Goal: Task Accomplishment & Management: Manage account settings

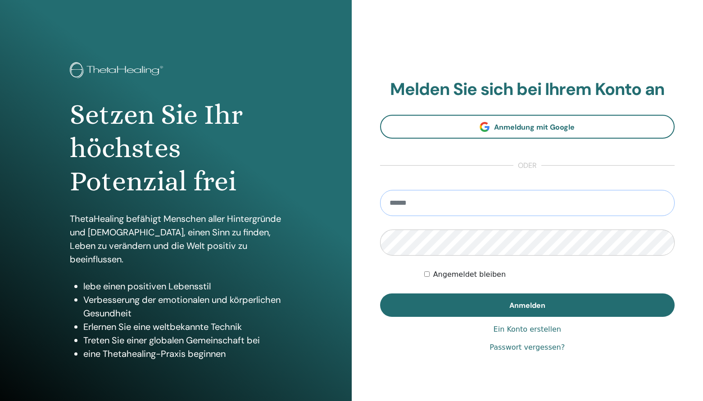
type input "**********"
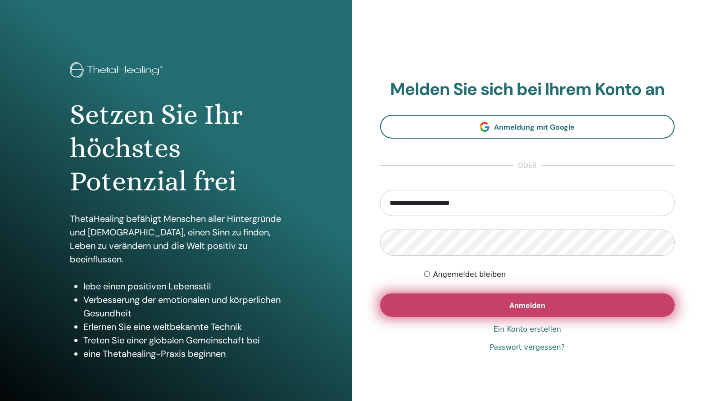
click at [510, 308] on span "Anmelden" at bounding box center [527, 305] width 36 height 9
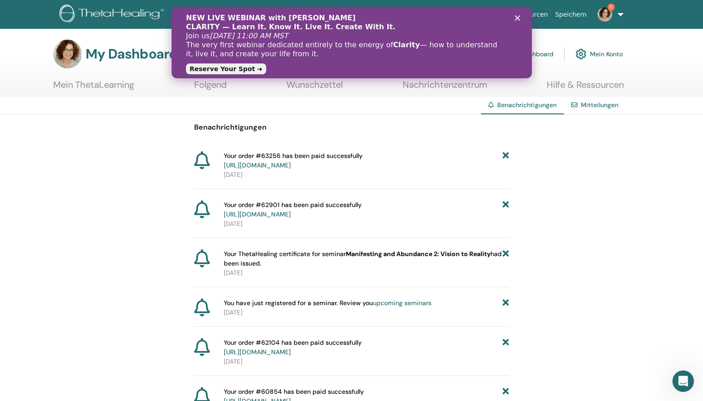
click at [291, 166] on link "https://member.thetahealing.com/member/account/subscriptions/purchases" at bounding box center [257, 165] width 67 height 8
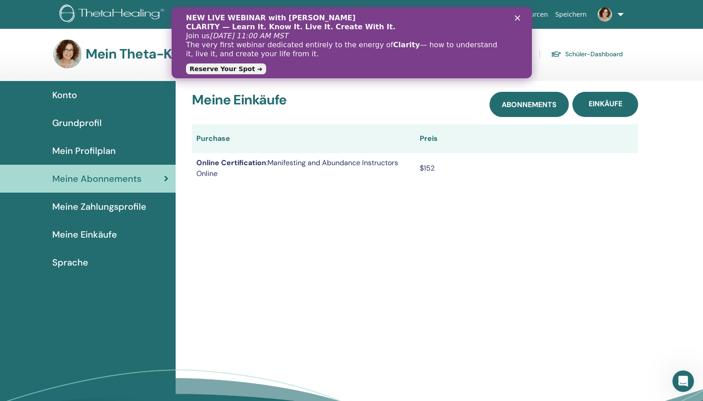
click at [525, 108] on span "Abonnements" at bounding box center [529, 104] width 55 height 9
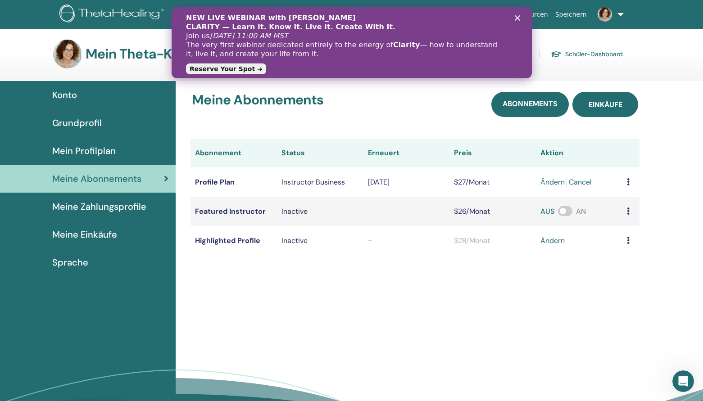
click at [602, 109] on span "Einkäufe" at bounding box center [606, 104] width 34 height 9
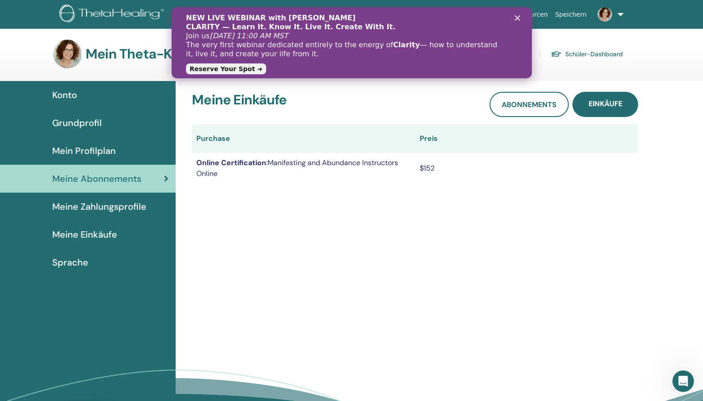
click at [517, 18] on polygon "Schließen" at bounding box center [516, 17] width 5 height 5
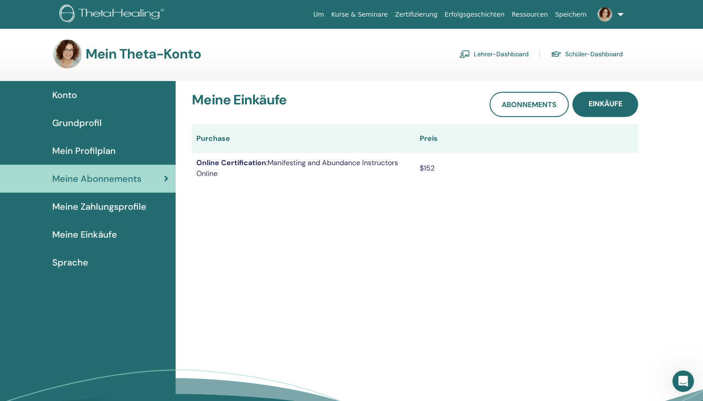
click at [362, 78] on section "Mein Theta-Konto Lehrer-Dashboard Schüler-Dashboard" at bounding box center [351, 60] width 703 height 41
click at [101, 121] on div "Grundprofil" at bounding box center [87, 123] width 161 height 14
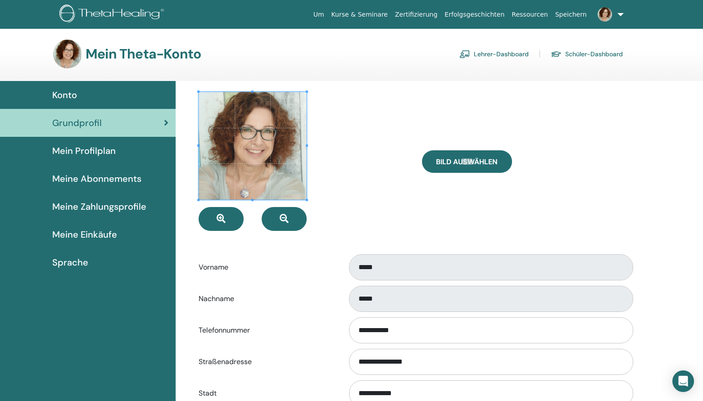
click at [87, 151] on span "Mein Profilplan" at bounding box center [83, 151] width 63 height 14
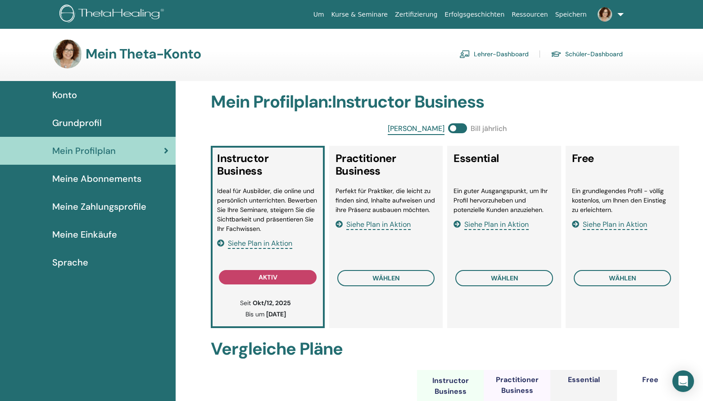
click at [264, 241] on span "Siehe Plan in Aktion" at bounding box center [260, 244] width 64 height 10
drag, startPoint x: 448, startPoint y: 127, endPoint x: 459, endPoint y: 127, distance: 10.8
click at [459, 127] on span at bounding box center [457, 128] width 19 height 10
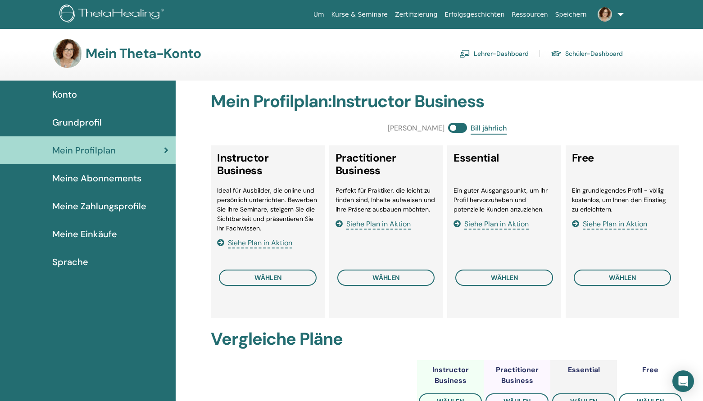
click at [458, 127] on span at bounding box center [457, 128] width 19 height 10
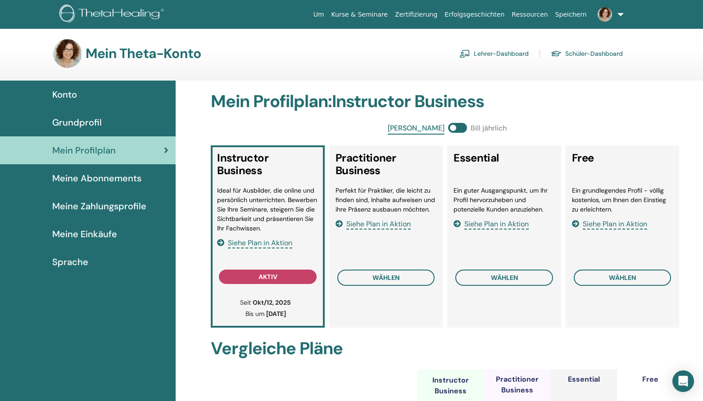
click at [458, 127] on span at bounding box center [457, 128] width 19 height 10
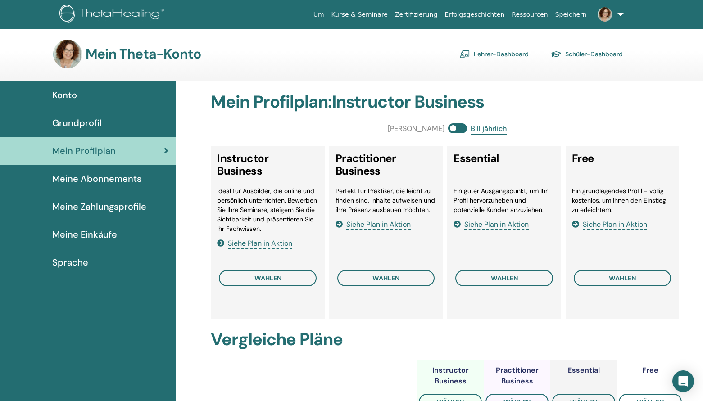
scroll to position [0, 0]
click at [448, 128] on span at bounding box center [457, 128] width 19 height 10
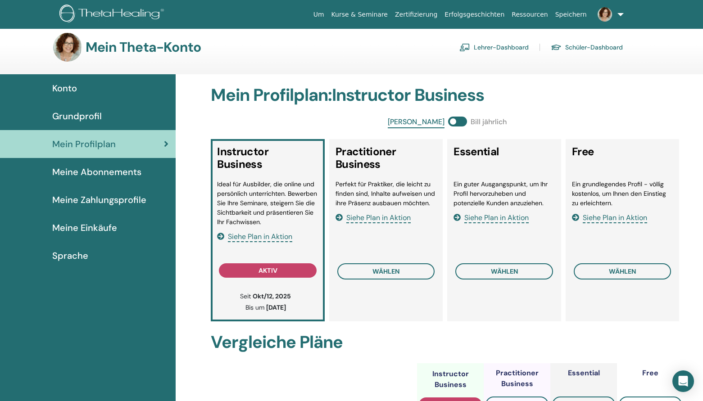
scroll to position [7, 0]
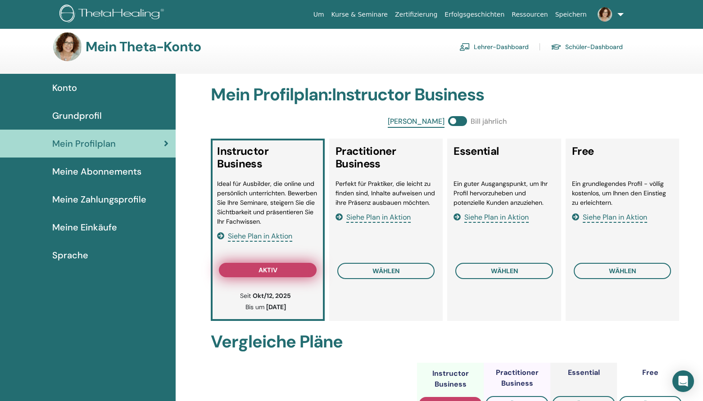
click at [258, 272] on span "aktiv" at bounding box center [267, 270] width 19 height 7
click at [105, 224] on span "Meine Einkäufe" at bounding box center [84, 228] width 65 height 14
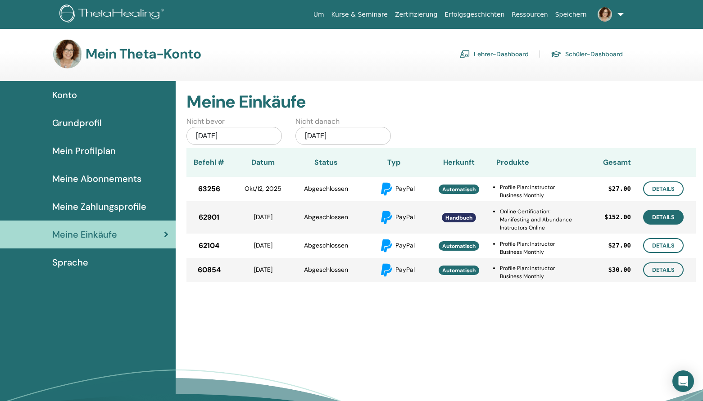
click at [667, 215] on link "Details" at bounding box center [663, 217] width 41 height 15
click at [668, 187] on link "Details" at bounding box center [663, 188] width 41 height 15
click at [607, 14] on img at bounding box center [605, 14] width 14 height 14
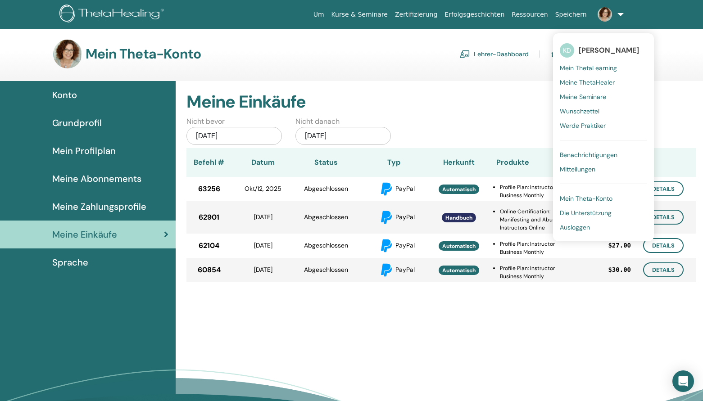
click at [582, 226] on span "Ausloggen" at bounding box center [575, 227] width 30 height 8
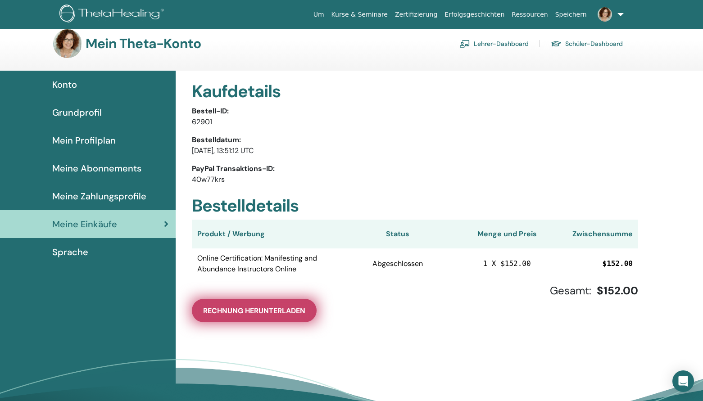
scroll to position [11, 0]
click at [266, 310] on span "Rechnung herunterladen" at bounding box center [254, 310] width 102 height 9
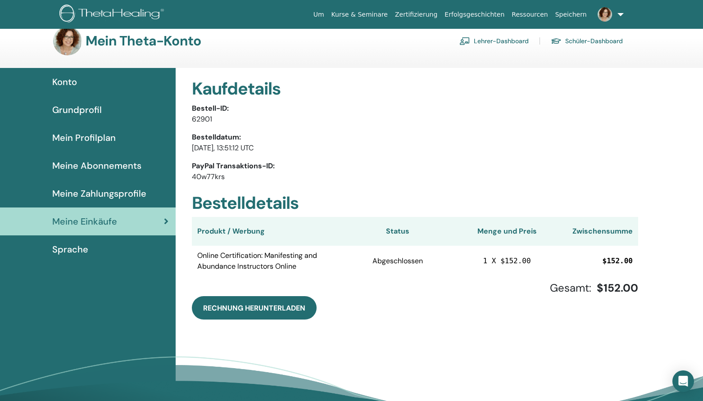
scroll to position [13, 0]
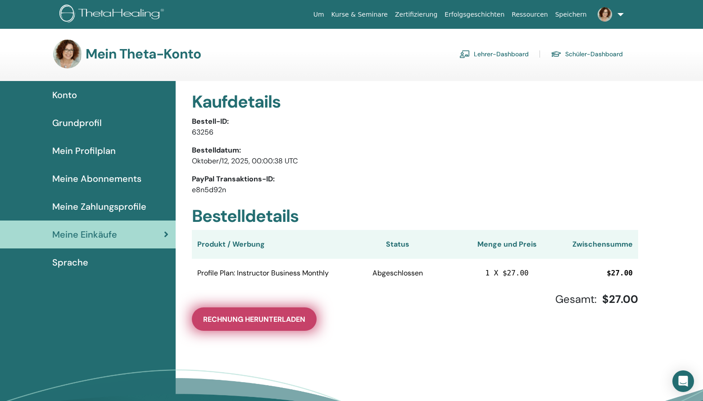
click at [305, 318] on span "Rechnung herunterladen" at bounding box center [254, 319] width 102 height 9
